Goal: Complete application form

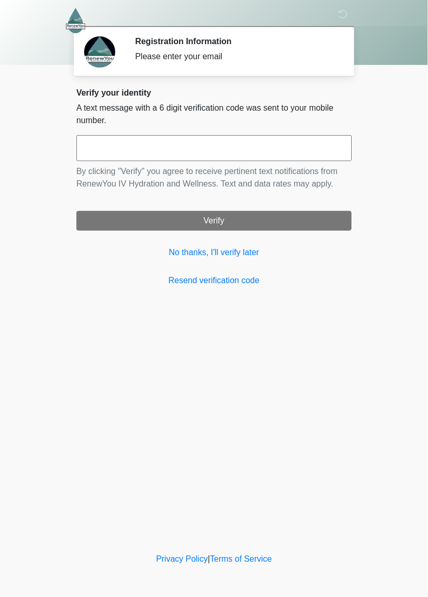
click at [193, 154] on input "text" at bounding box center [213, 148] width 275 height 26
click at [256, 157] on input "text" at bounding box center [213, 148] width 275 height 26
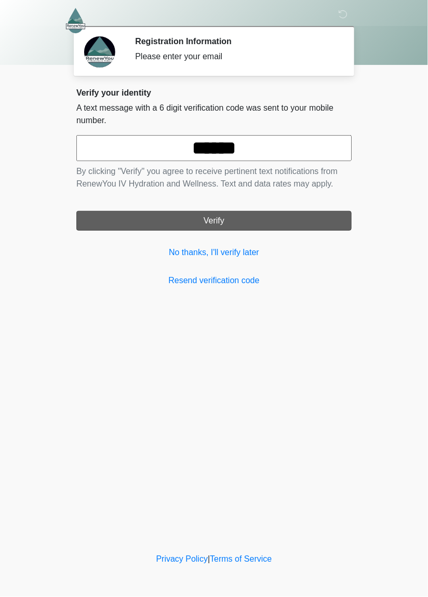
type input "******"
click at [261, 221] on button "Verify" at bounding box center [213, 221] width 275 height 20
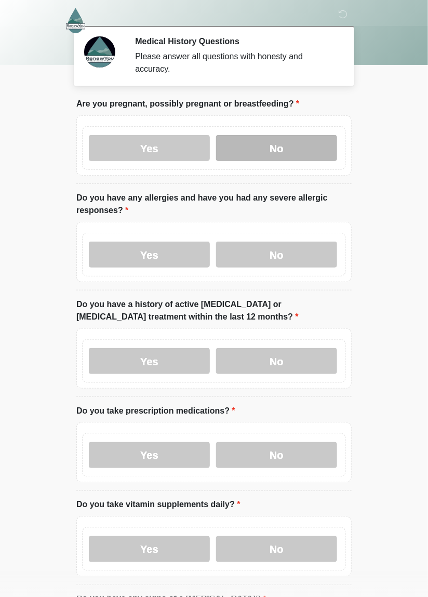
click at [287, 154] on label "No" at bounding box center [276, 148] width 121 height 26
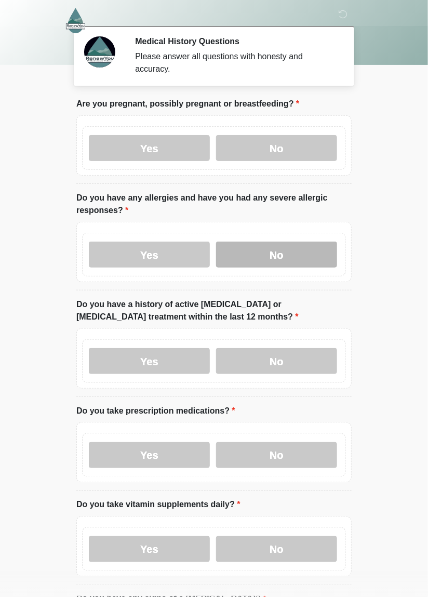
click at [274, 252] on label "No" at bounding box center [276, 254] width 121 height 26
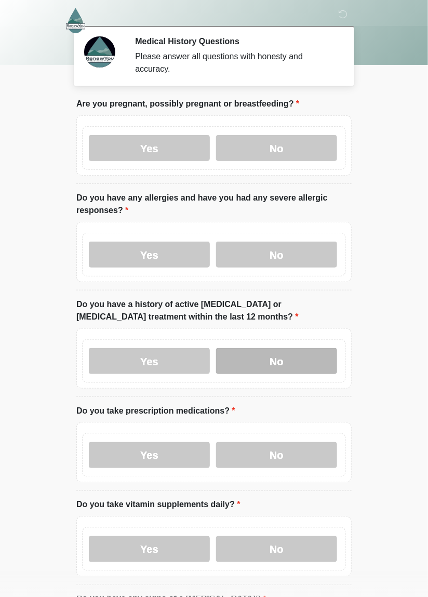
click at [271, 365] on label "No" at bounding box center [276, 361] width 121 height 26
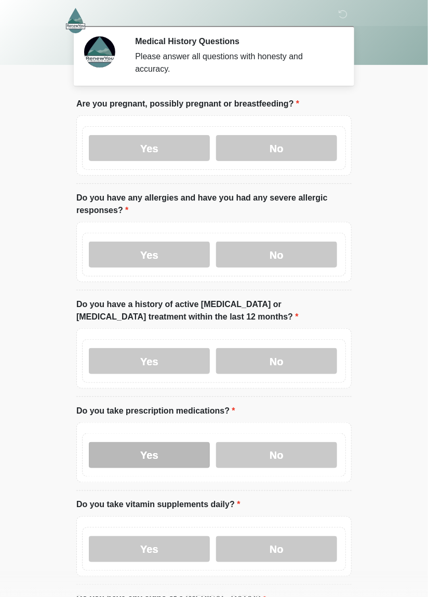
click at [171, 457] on label "Yes" at bounding box center [149, 455] width 121 height 26
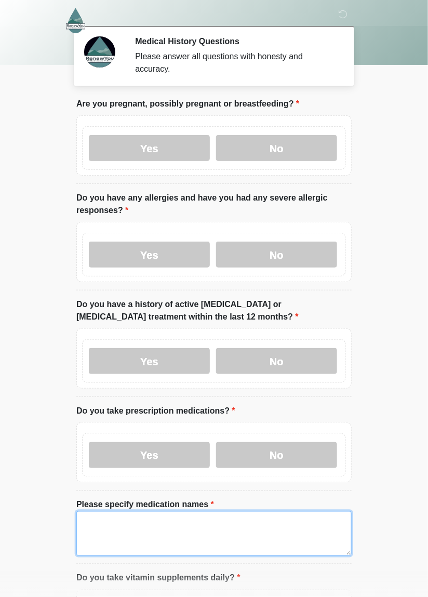
click at [158, 525] on textarea "Please specify medication names" at bounding box center [213, 533] width 275 height 45
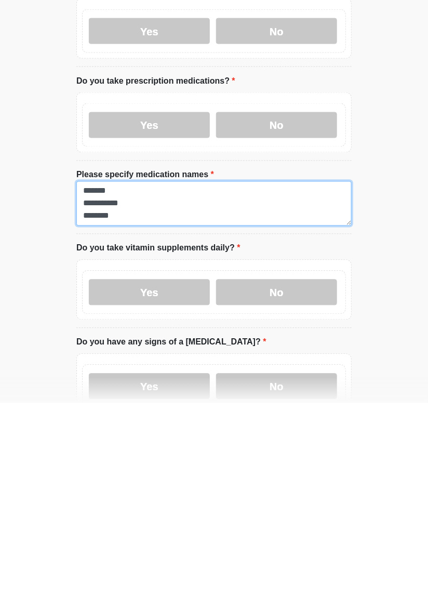
scroll to position [8, 0]
type textarea "**********"
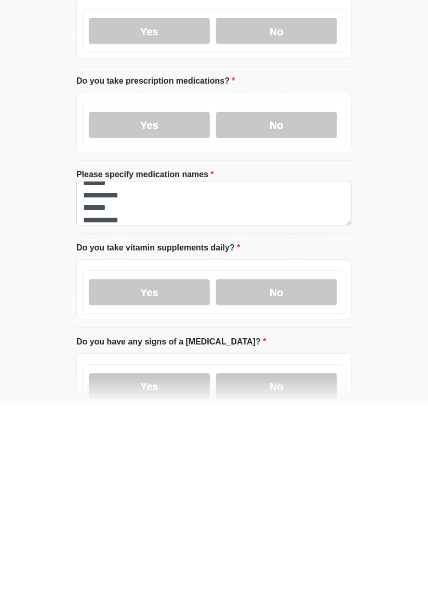
click at [381, 458] on body "‎ ‎ ‎ Medical History Questions Please answer all questions with honesty and ac…" at bounding box center [214, 162] width 428 height 597
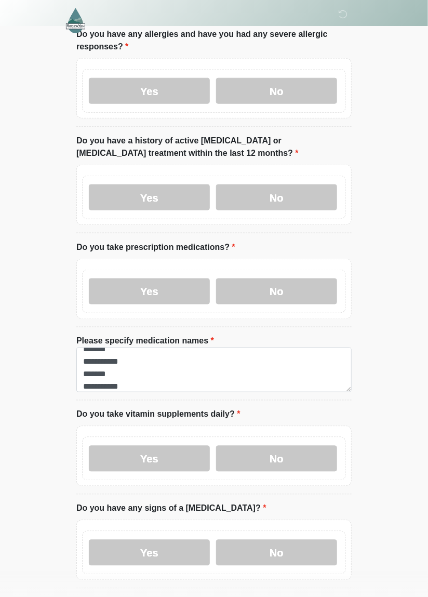
scroll to position [168, 0]
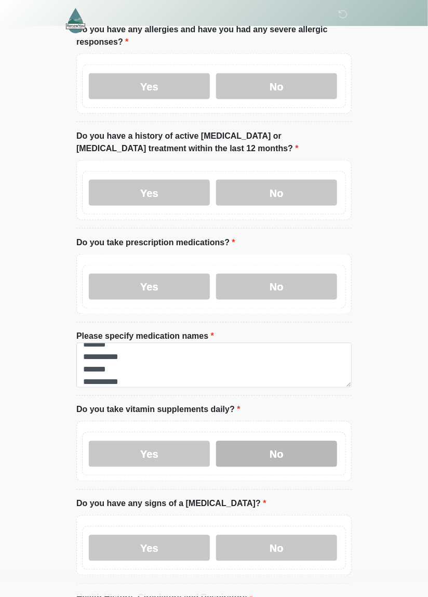
click at [294, 455] on label "No" at bounding box center [276, 454] width 121 height 26
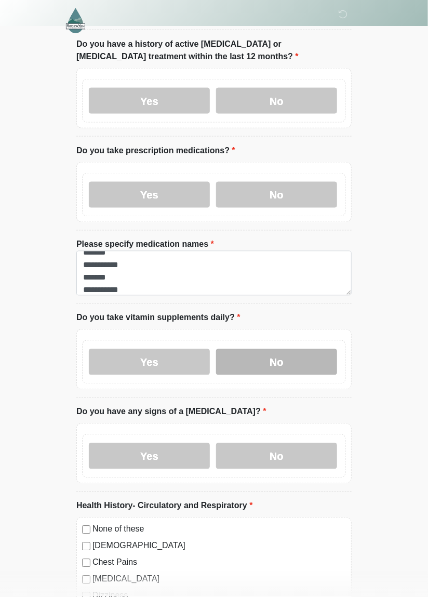
scroll to position [264, 0]
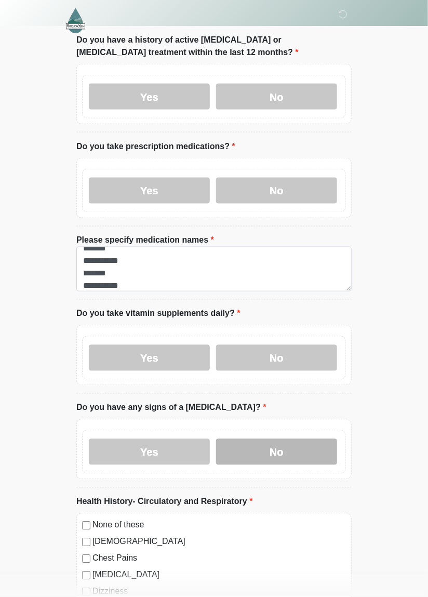
click at [289, 459] on label "No" at bounding box center [276, 452] width 121 height 26
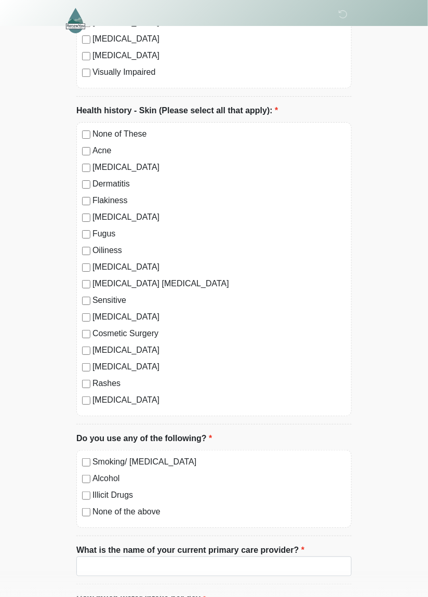
scroll to position [2527, 0]
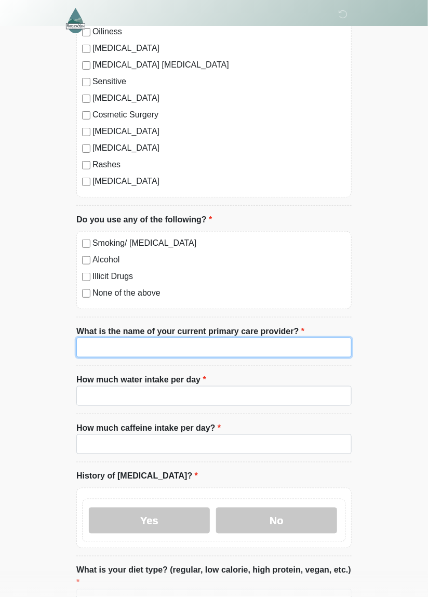
click at [268, 342] on input "What is the name of your current primary care provider?" at bounding box center [213, 347] width 275 height 20
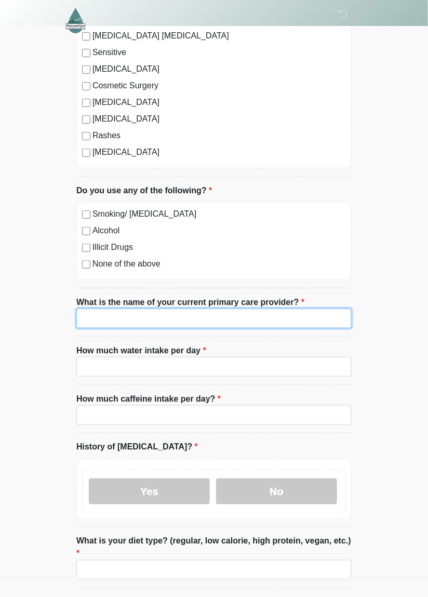
scroll to position [2790, 0]
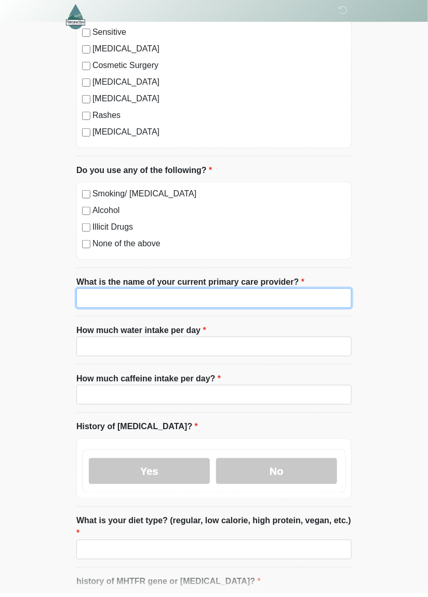
type input "**********"
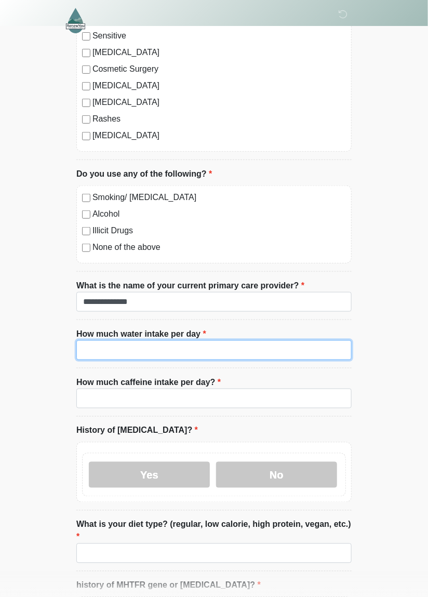
click at [196, 344] on input "How much water intake per day" at bounding box center [213, 350] width 275 height 20
type input "*********"
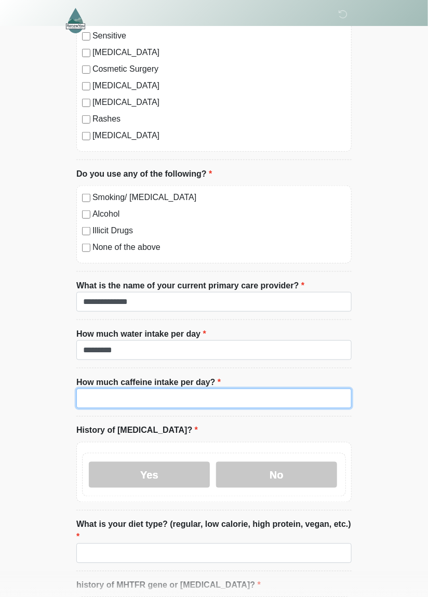
click at [200, 396] on input "How much caffeine intake per day?" at bounding box center [213, 398] width 275 height 20
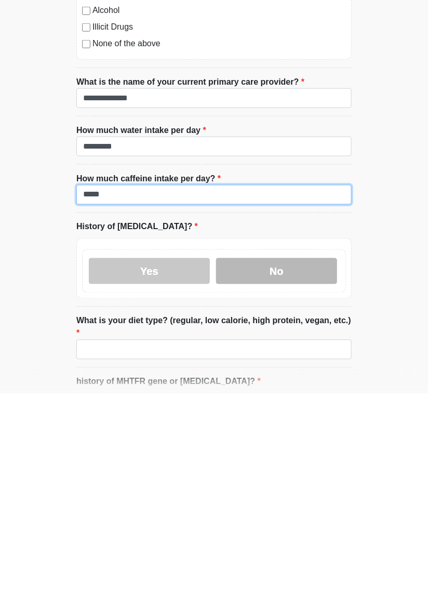
type input "*****"
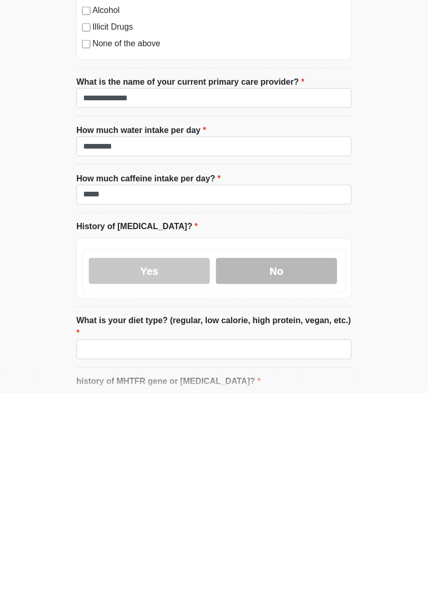
click at [260, 475] on label "No" at bounding box center [276, 475] width 121 height 26
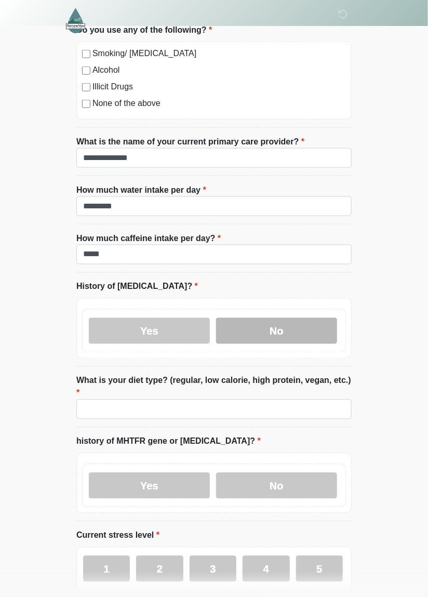
scroll to position [2946, 0]
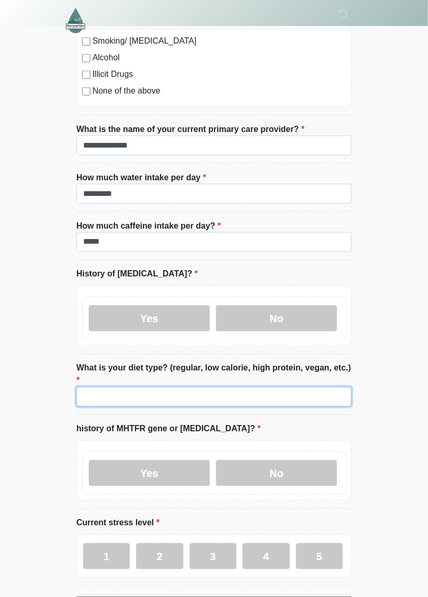
click at [266, 387] on input "What is your diet type? (regular, low calorie, high protein, vegan, etc.)" at bounding box center [213, 397] width 275 height 20
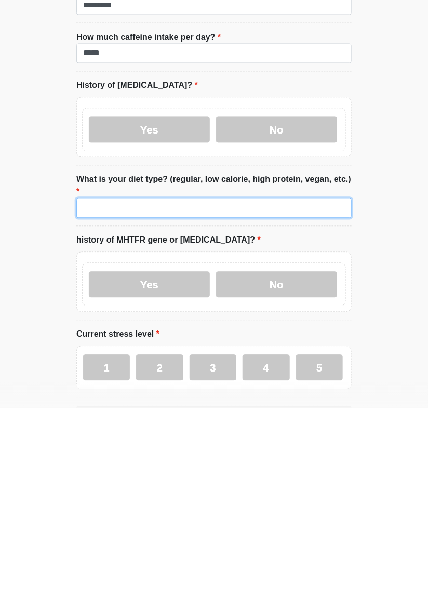
type input "*******"
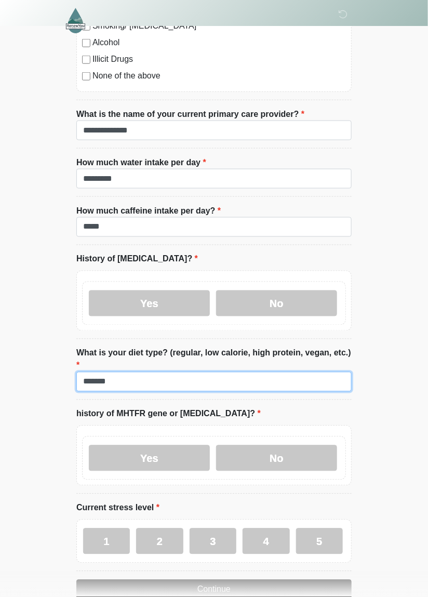
scroll to position [3000, 0]
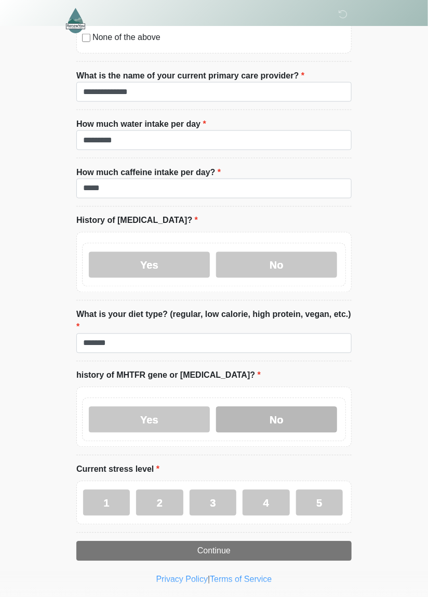
click at [300, 407] on label "No" at bounding box center [276, 420] width 121 height 26
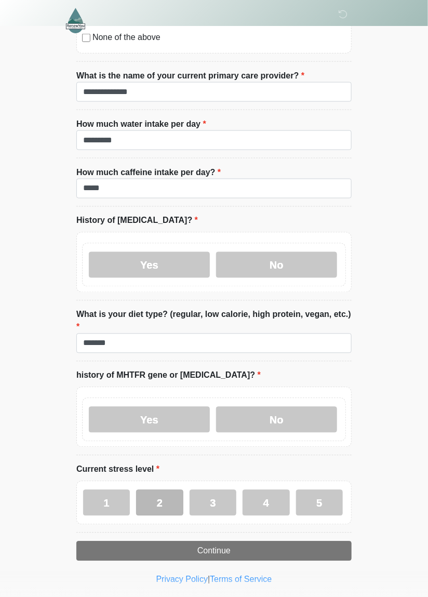
click at [163, 490] on label "2" at bounding box center [159, 503] width 47 height 26
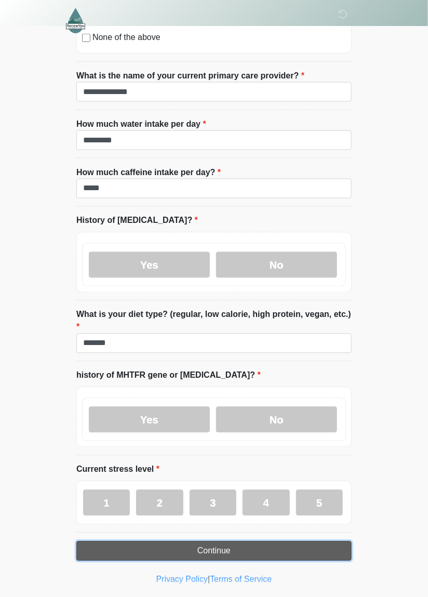
click at [254, 541] on button "Continue" at bounding box center [213, 551] width 275 height 20
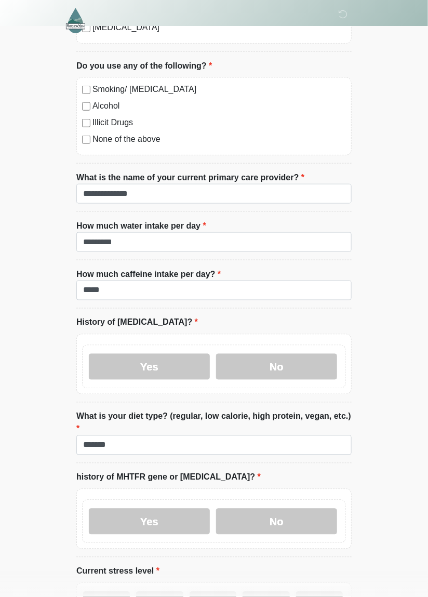
scroll to position [2950, 0]
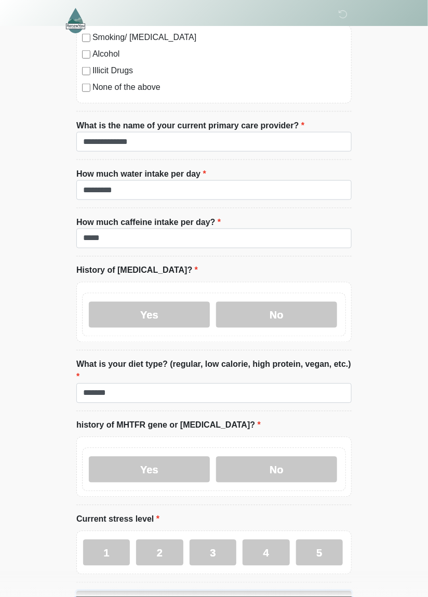
click at [265, 591] on button "Continue" at bounding box center [213, 601] width 275 height 20
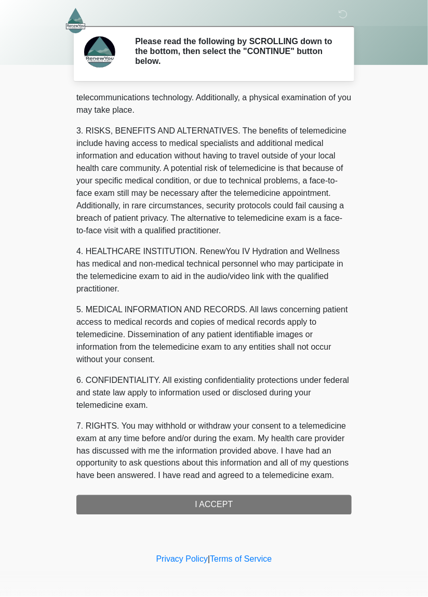
scroll to position [225, 0]
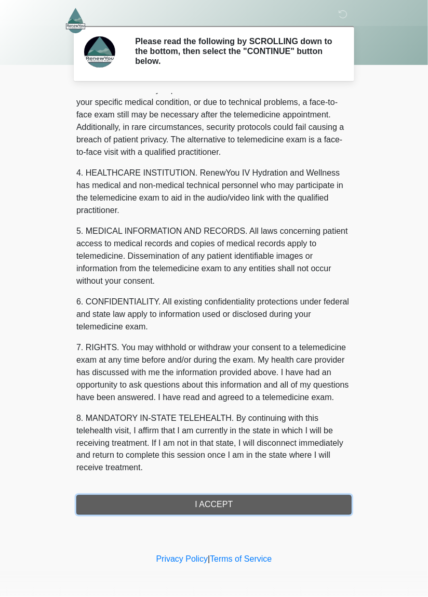
click at [237, 499] on button "I ACCEPT" at bounding box center [213, 505] width 275 height 20
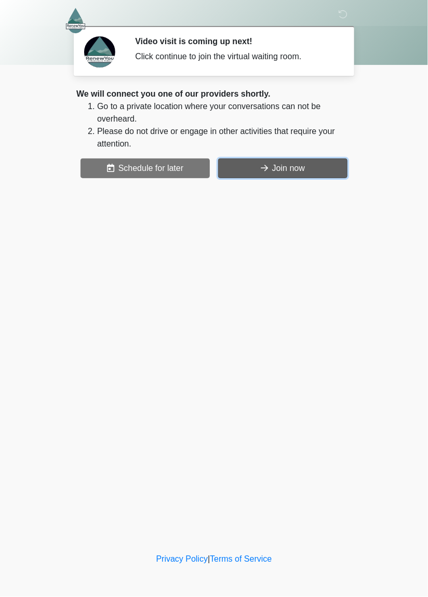
click at [271, 170] on button "Join now" at bounding box center [282, 168] width 129 height 20
